Goal: Obtain resource: Download file/media

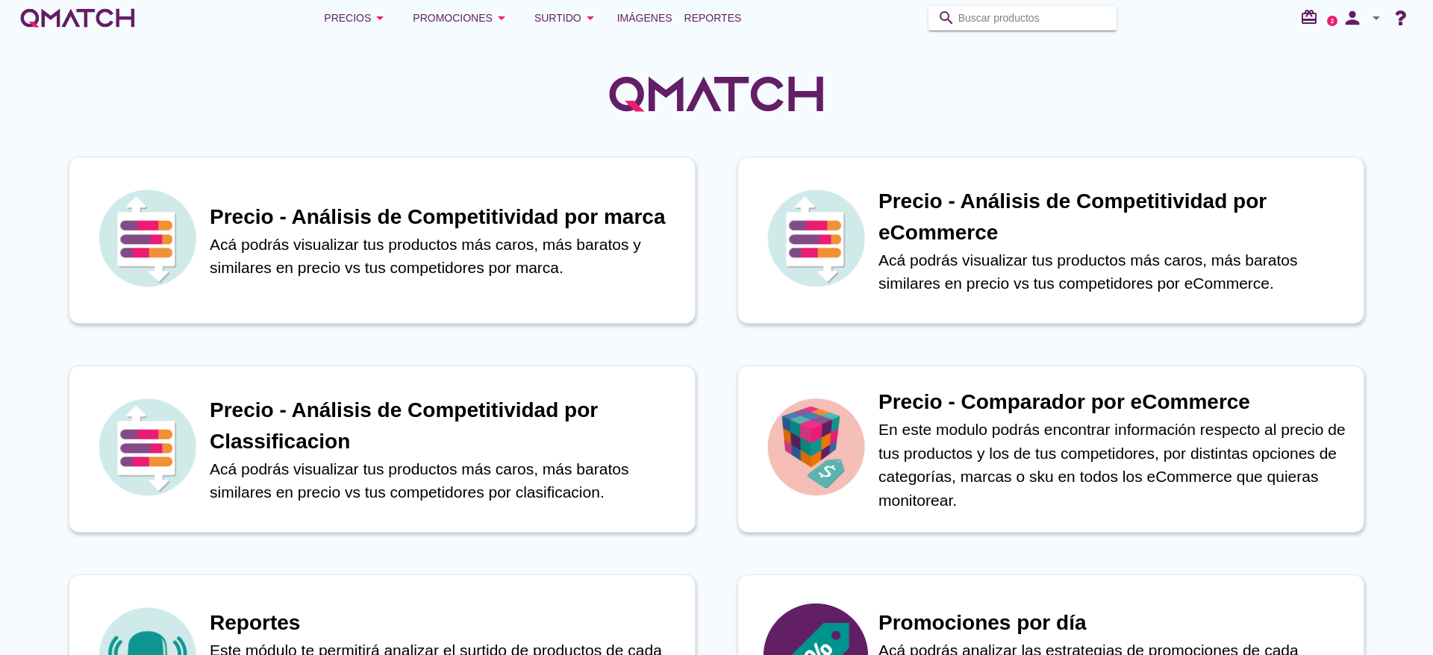
click at [1022, 18] on input "Buscar productos" at bounding box center [1033, 18] width 149 height 24
click at [735, 21] on span "Reportes" at bounding box center [713, 18] width 57 height 18
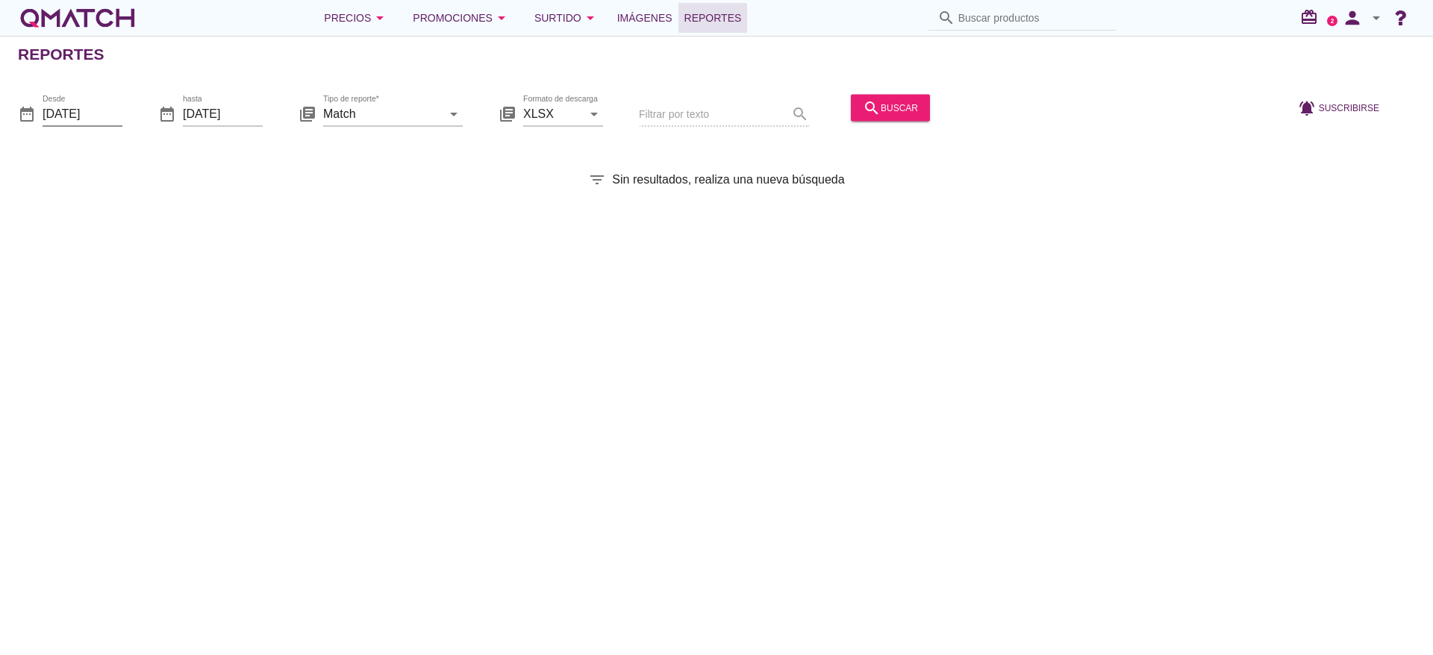
drag, startPoint x: 117, startPoint y: 109, endPoint x: 131, endPoint y: 115, distance: 14.7
click at [117, 105] on input "[DATE]" at bounding box center [83, 114] width 80 height 24
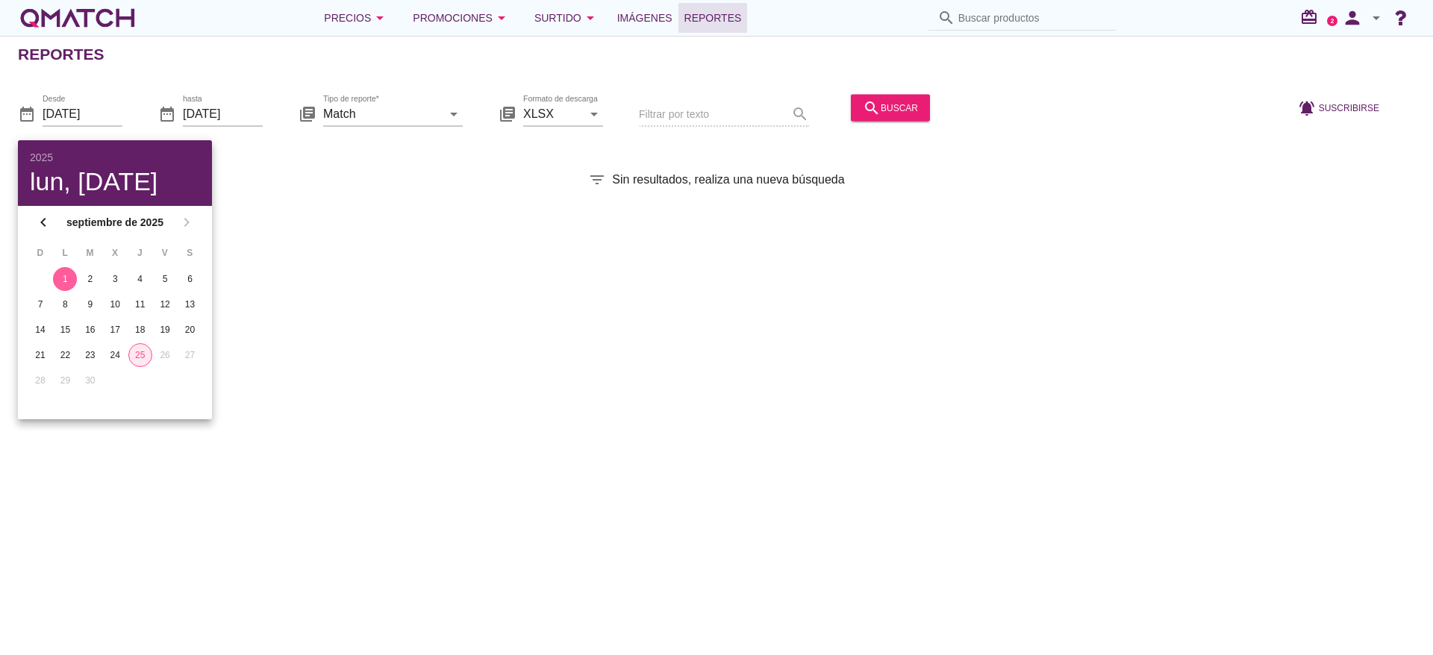
click at [137, 361] on div "25" at bounding box center [140, 355] width 22 height 13
type input "[DATE]"
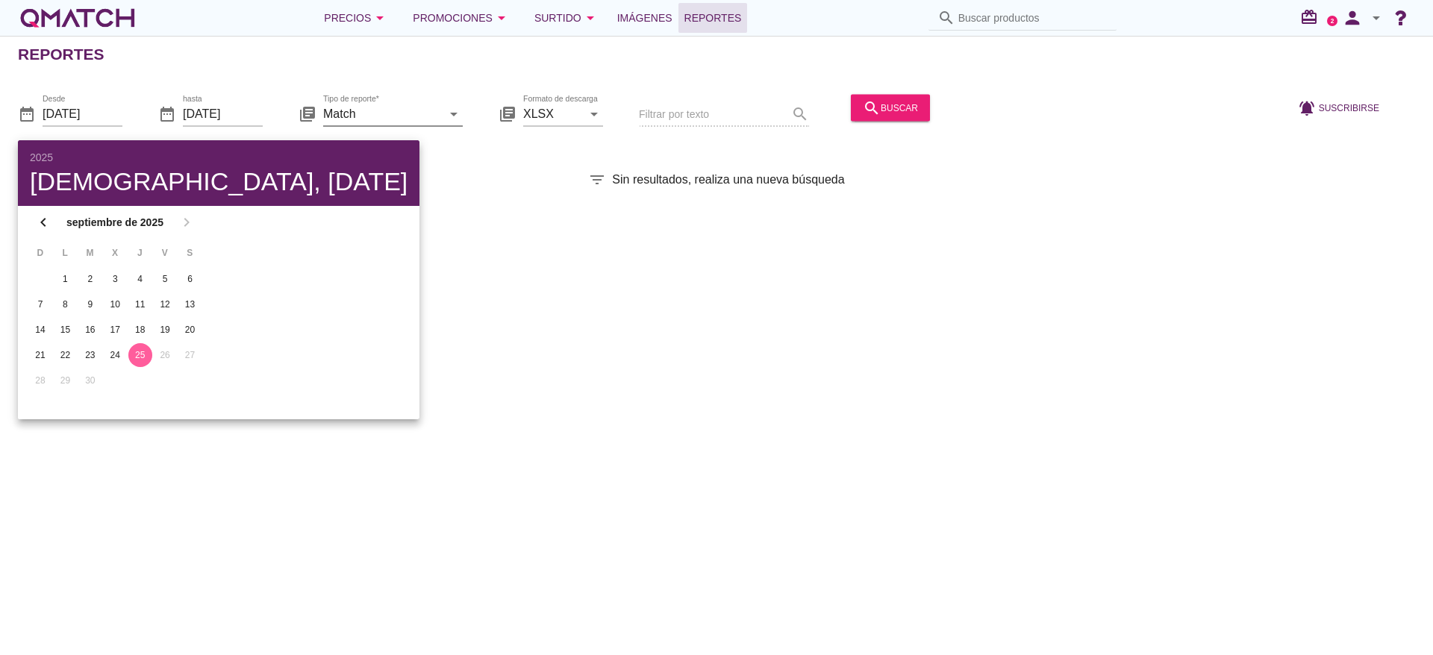
click at [452, 113] on icon "arrow_drop_down" at bounding box center [454, 114] width 18 height 18
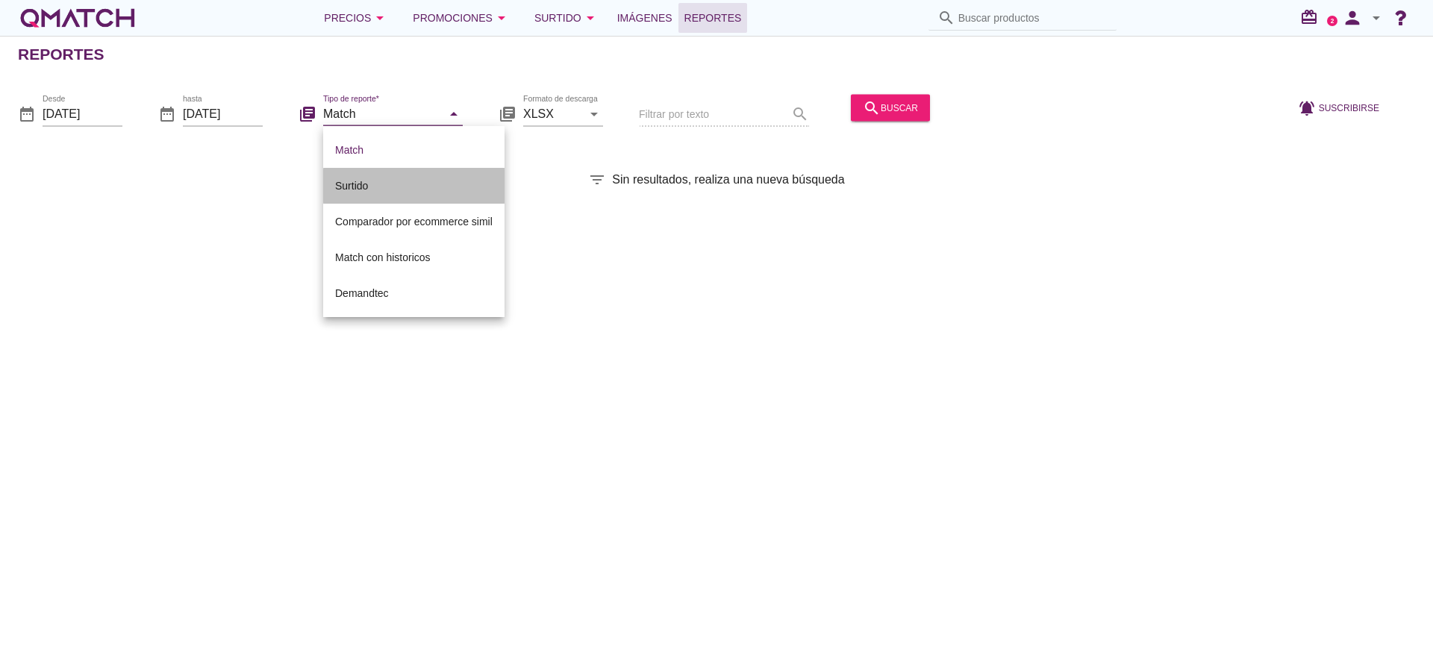
click at [445, 196] on div "Surtido" at bounding box center [414, 186] width 158 height 36
type input "Surtido"
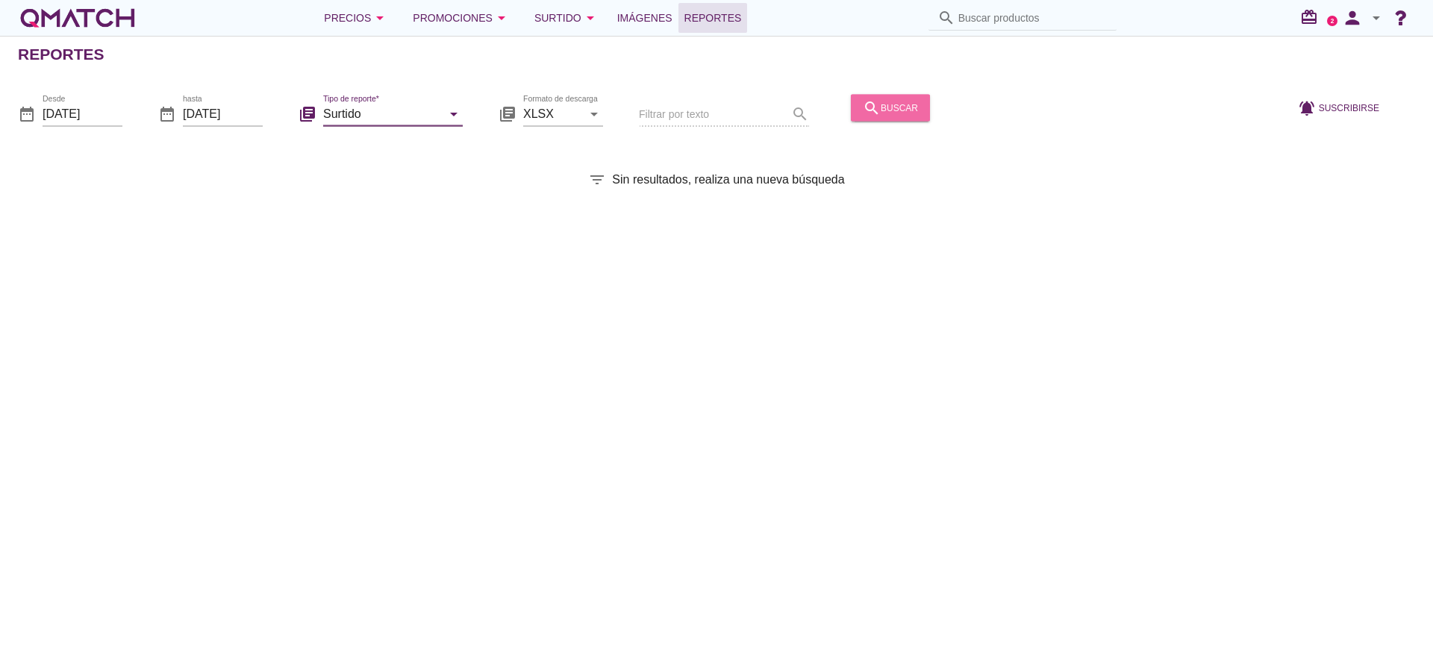
click at [881, 108] on div "search buscar" at bounding box center [890, 108] width 55 height 18
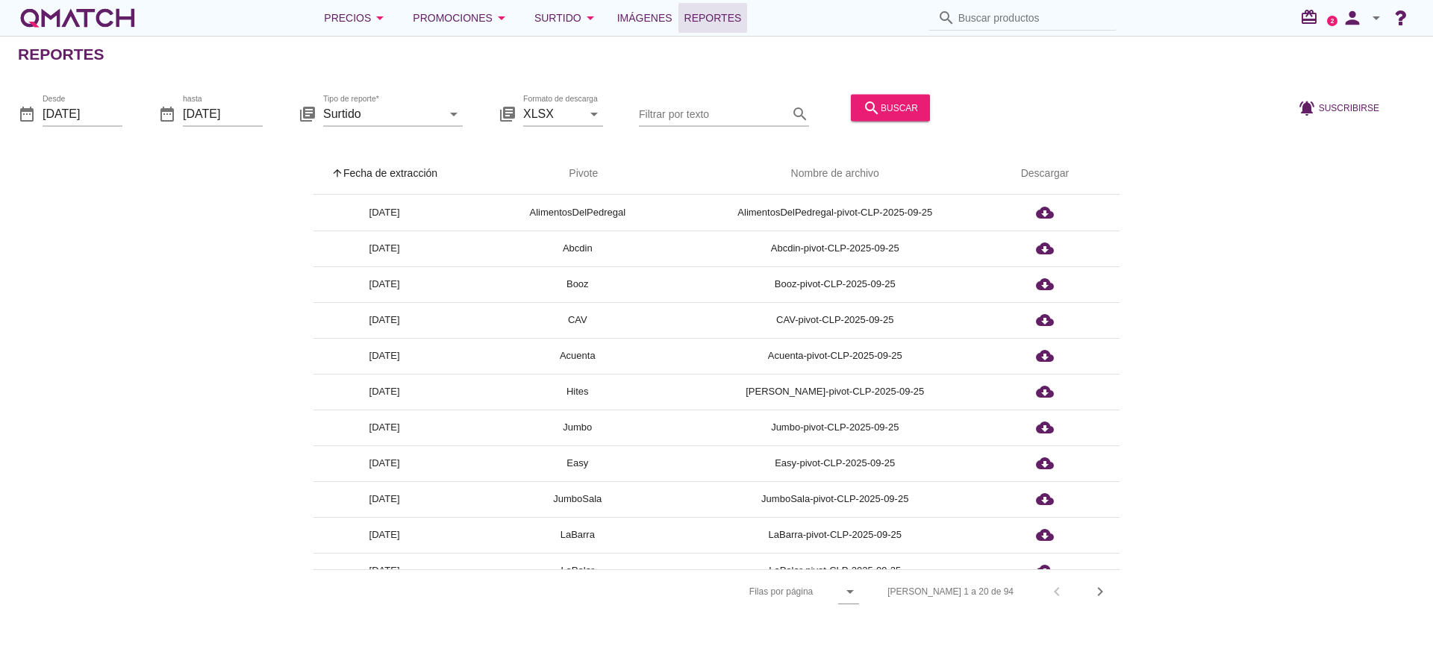
click at [803, 178] on th "Nombre de archivo" at bounding box center [835, 174] width 270 height 42
click at [685, 107] on input "Filtrar por texto" at bounding box center [713, 114] width 149 height 24
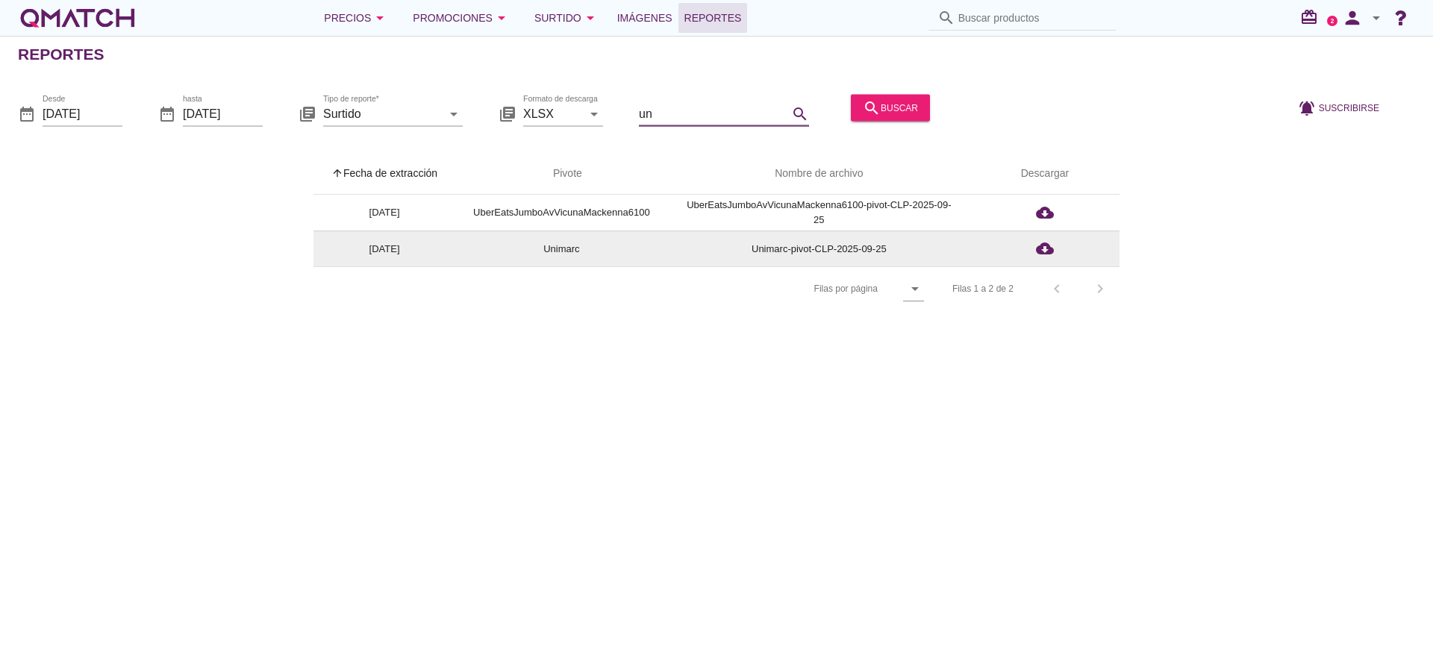
type input "un"
click at [843, 248] on td "Unimarc-pivot-CLP-2025-09-25" at bounding box center [819, 249] width 302 height 36
click at [1035, 248] on div "cloud_download" at bounding box center [1045, 249] width 54 height 18
